Goal: Information Seeking & Learning: Learn about a topic

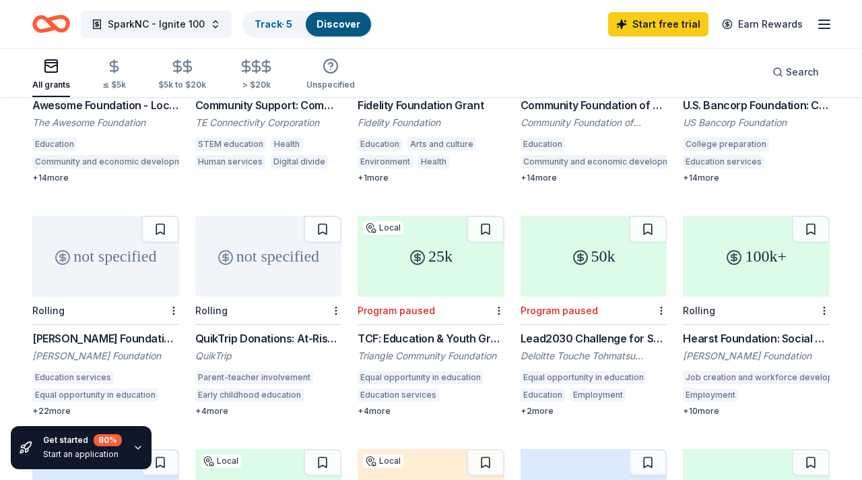
scroll to position [505, 0]
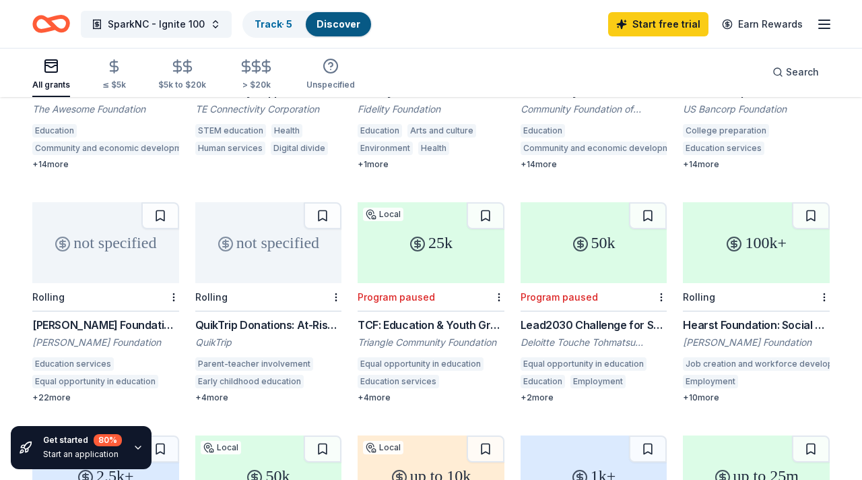
click at [61, 18] on icon "Home" at bounding box center [57, 23] width 21 height 13
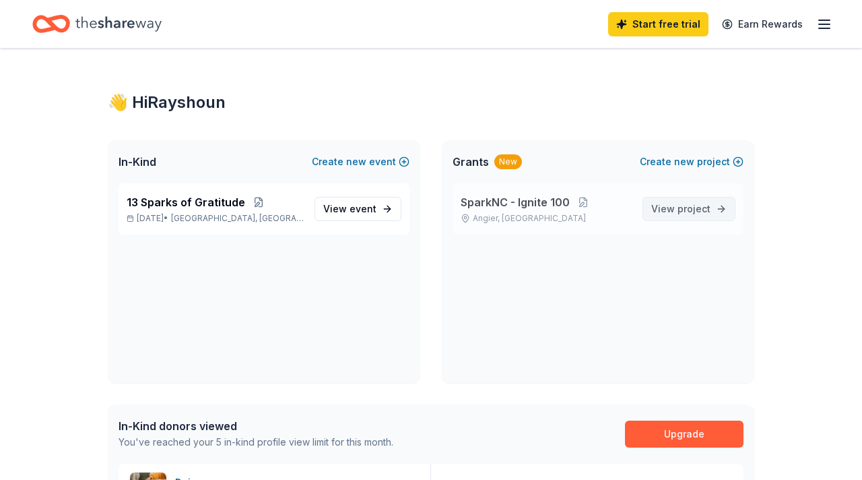
click at [673, 204] on span "View project" at bounding box center [680, 209] width 59 height 16
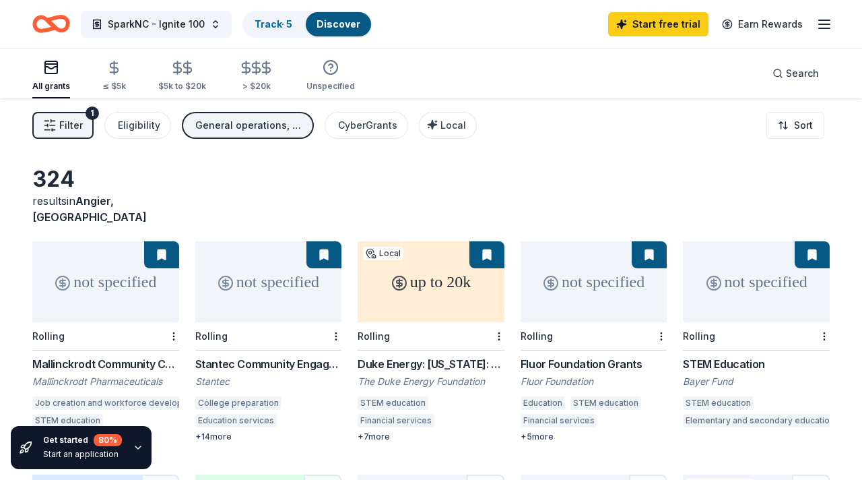
click at [288, 126] on div "General operations, Capital, Training and capacity building" at bounding box center [249, 125] width 108 height 16
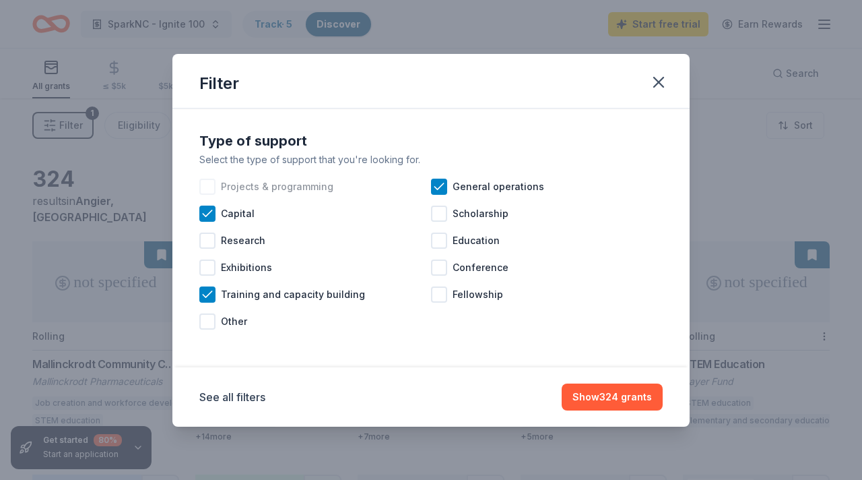
click at [209, 189] on div at bounding box center [207, 187] width 16 height 16
click at [205, 213] on icon at bounding box center [207, 213] width 13 height 13
click at [443, 241] on div at bounding box center [439, 240] width 16 height 16
click at [661, 79] on icon "button" at bounding box center [658, 81] width 9 height 9
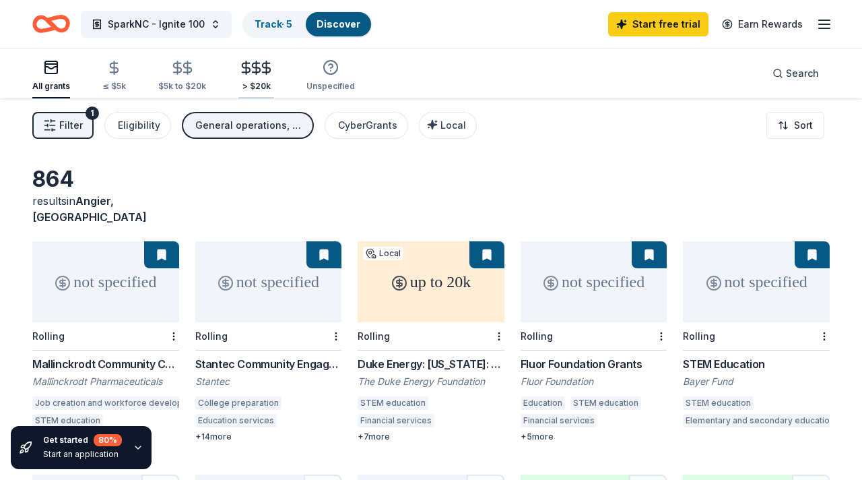
click at [259, 75] on icon "button" at bounding box center [266, 67] width 15 height 15
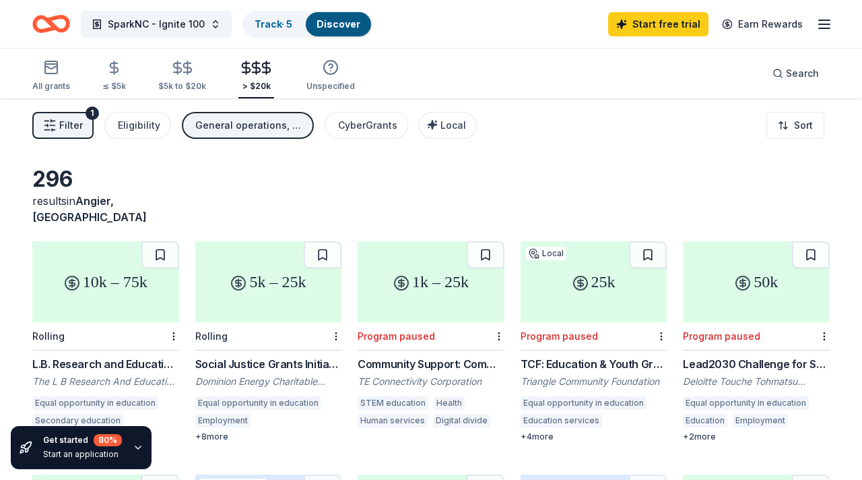
click at [69, 124] on span "Filter" at bounding box center [71, 125] width 24 height 16
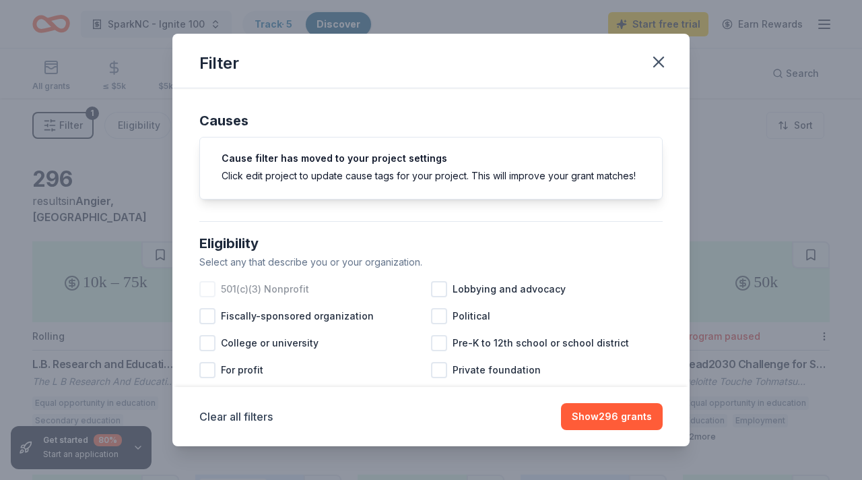
click at [212, 288] on div at bounding box center [207, 289] width 16 height 16
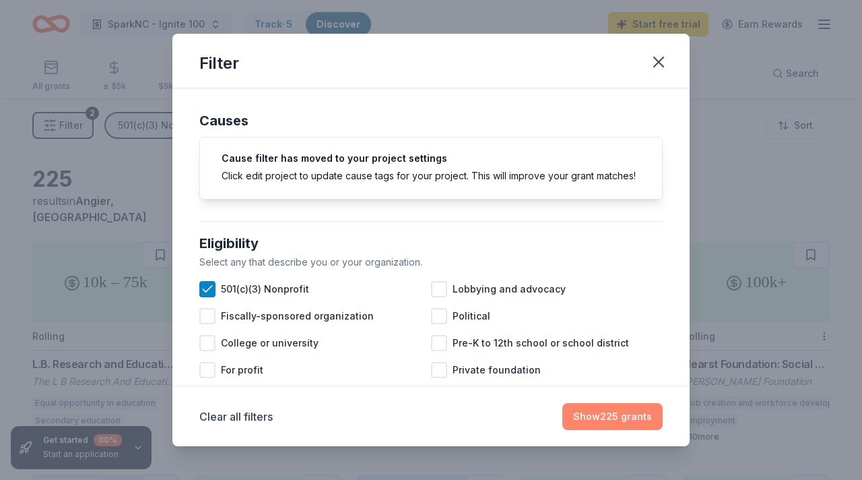
click at [612, 413] on button "Show 225 grants" at bounding box center [613, 416] width 100 height 27
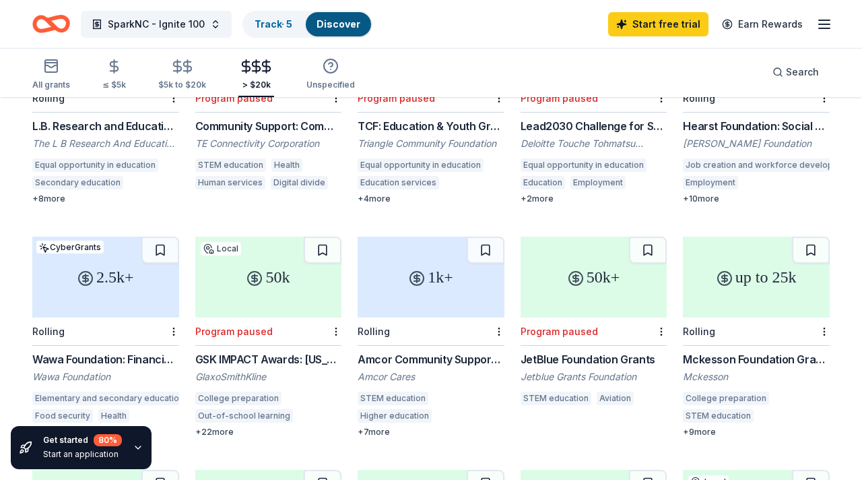
scroll to position [241, 0]
